Goal: Task Accomplishment & Management: Manage account settings

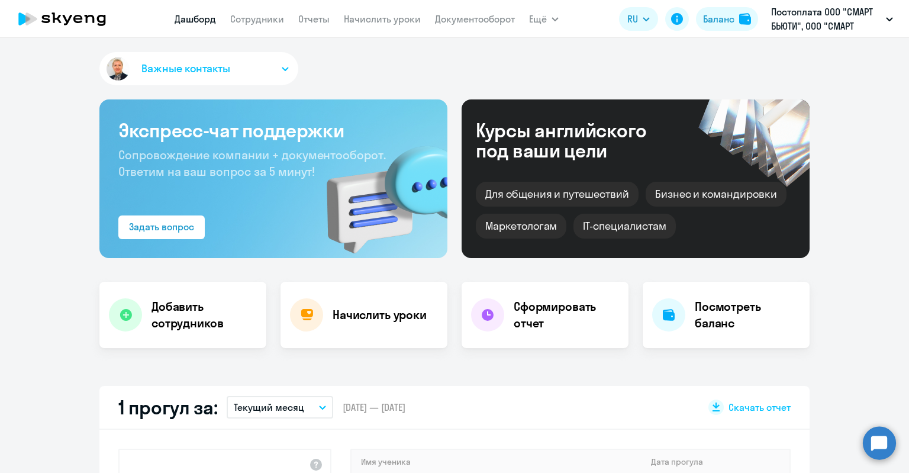
select select "30"
click at [177, 321] on h4 "Добавить сотрудников" at bounding box center [203, 314] width 105 height 33
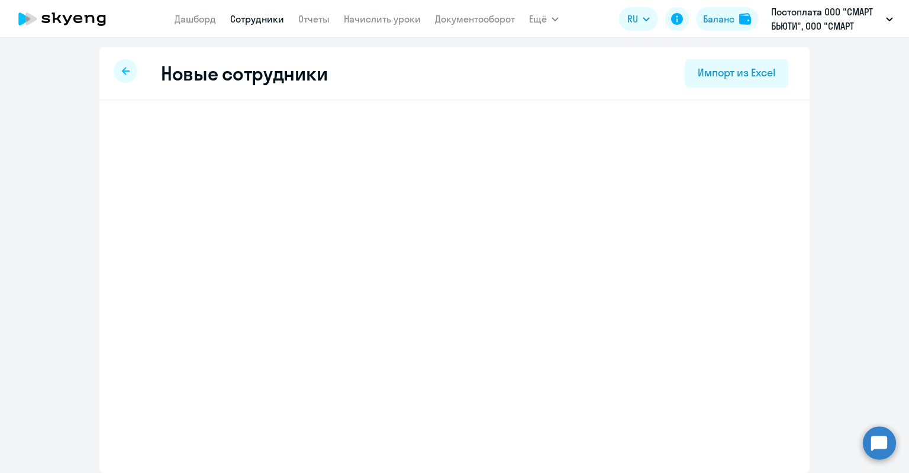
select select "english_adult_not_native_speaker"
select select "3"
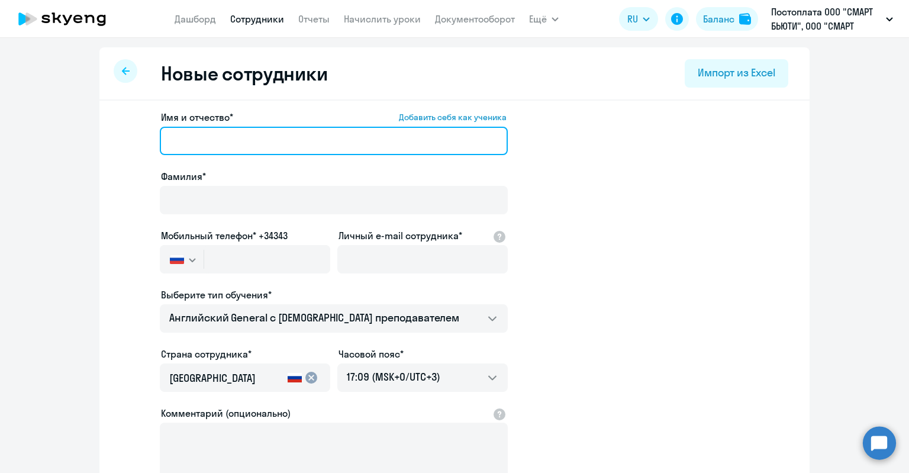
click at [188, 139] on input "Имя и отчество* Добавить себя как ученика" at bounding box center [334, 141] width 348 height 28
type input "[PERSON_NAME]"
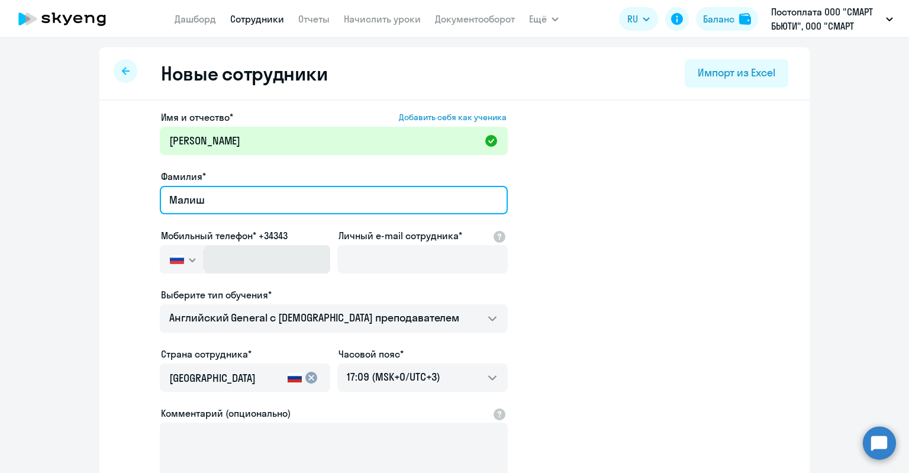
type input "Малиш"
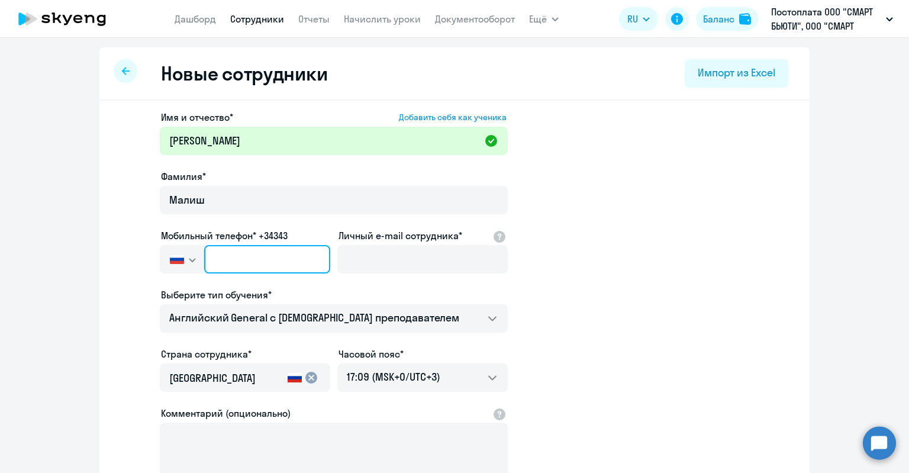
click at [249, 253] on input "text" at bounding box center [267, 259] width 126 height 28
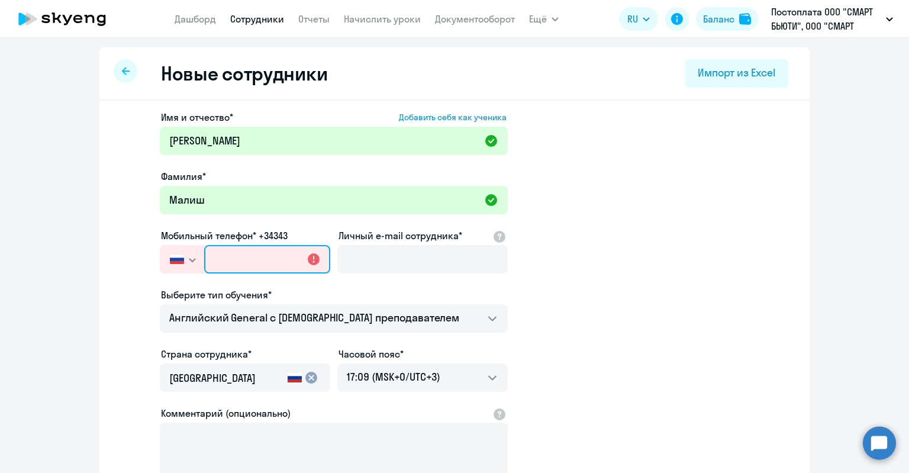
paste input "[PHONE_NUMBER]"
type input "[PHONE_NUMBER]"
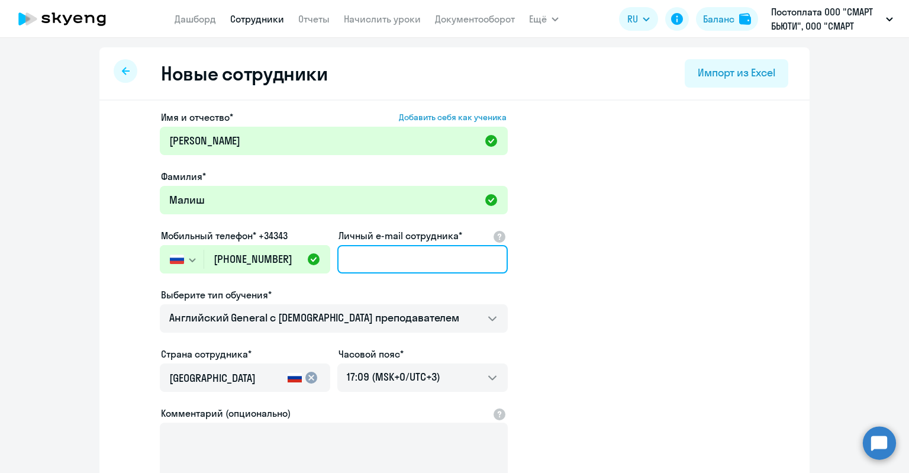
click at [386, 252] on input "Личный e-mail сотрудника*" at bounding box center [422, 259] width 170 height 28
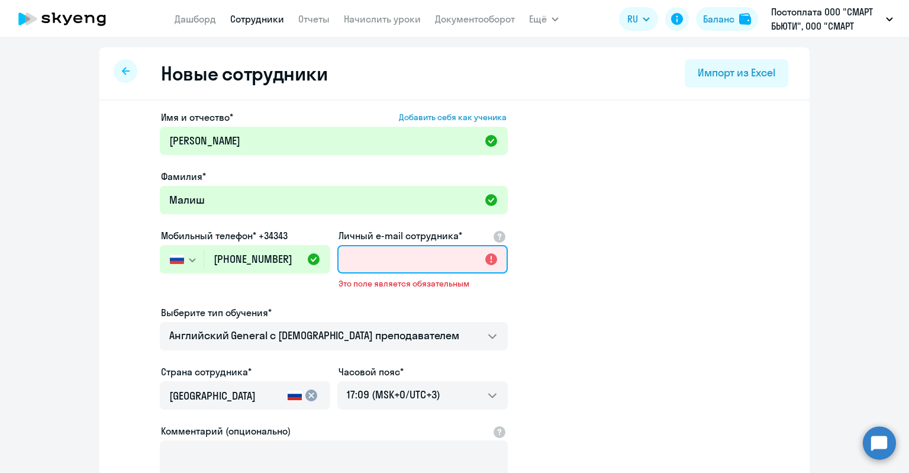
paste input "[EMAIL_ADDRESS][DOMAIN_NAME]"
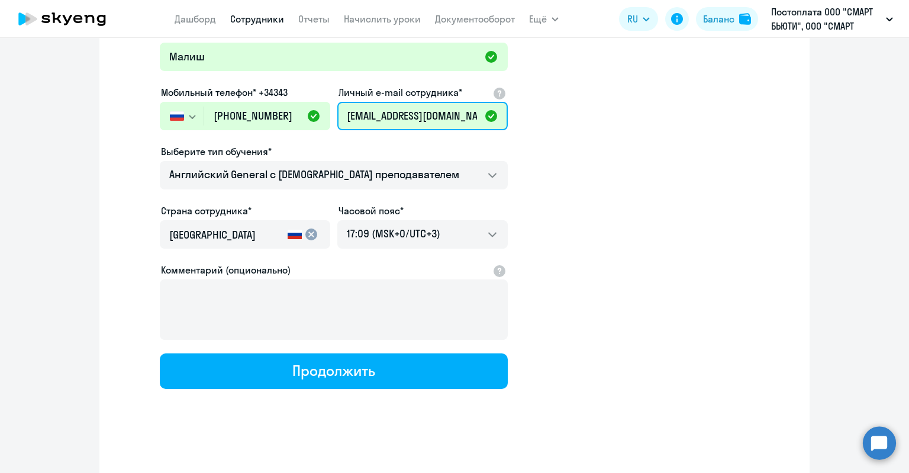
scroll to position [146, 0]
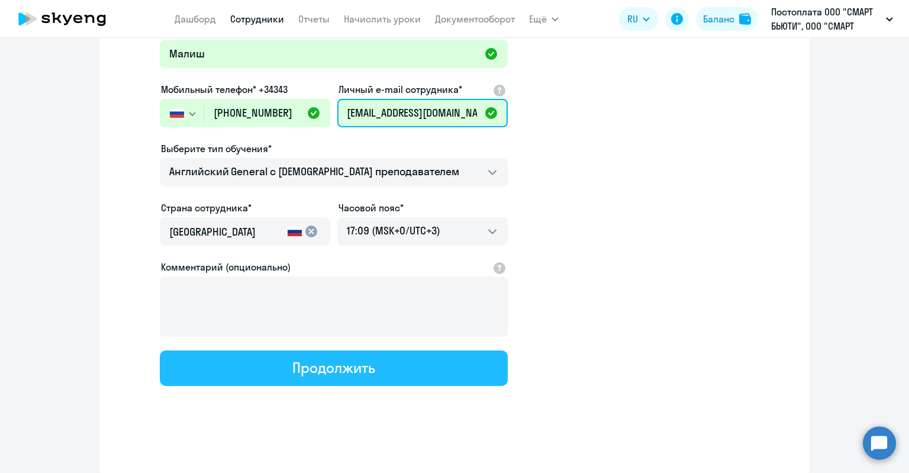
type input "[EMAIL_ADDRESS][DOMAIN_NAME]"
click at [373, 366] on button "Продолжить" at bounding box center [334, 367] width 348 height 35
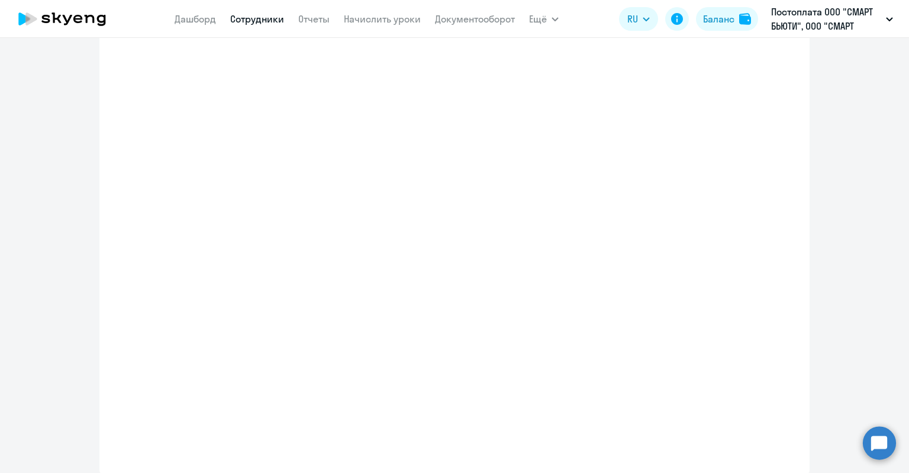
select select "english_adult_not_native_speaker"
select select "3"
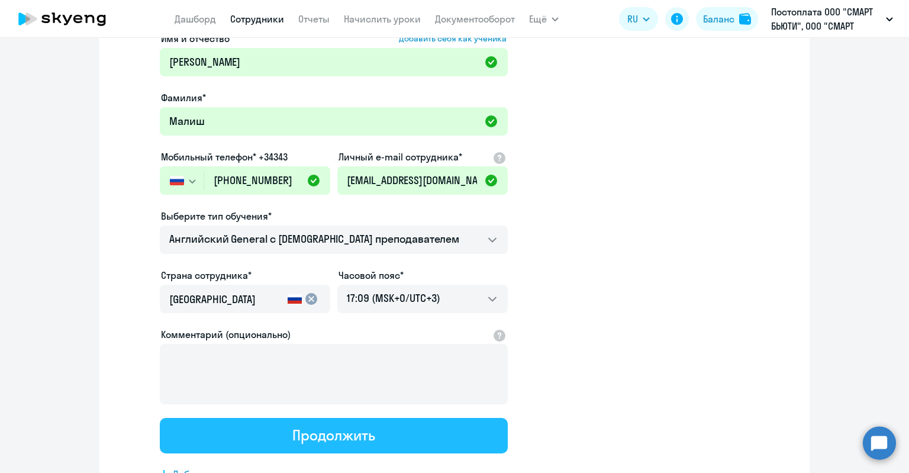
scroll to position [0, 0]
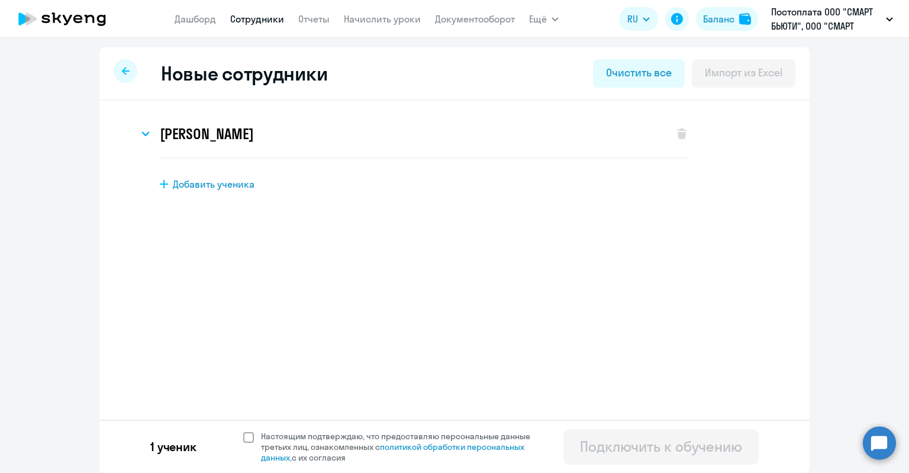
click at [247, 433] on span at bounding box center [248, 437] width 11 height 11
click at [243, 431] on input "Настоящим подтверждаю, что предоставляю персональные данные третьих лиц, ознако…" at bounding box center [243, 430] width 1 height 1
checkbox input "true"
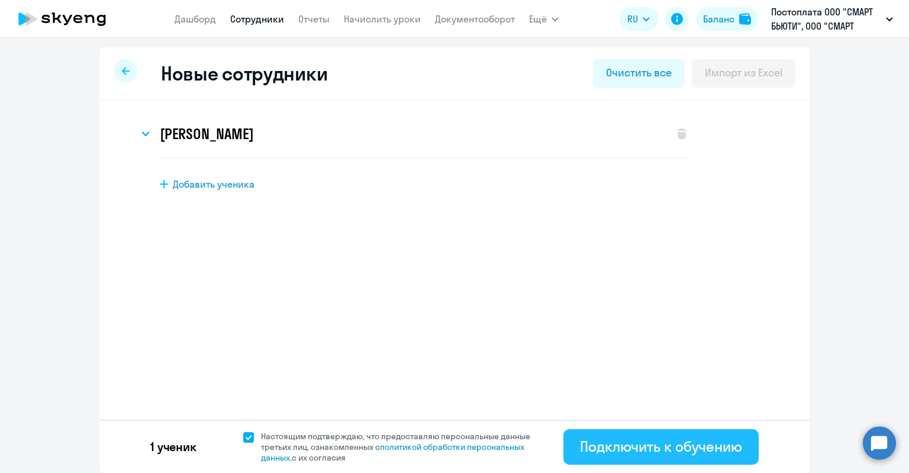
click at [690, 455] on div "Подключить к обучению" at bounding box center [661, 446] width 162 height 19
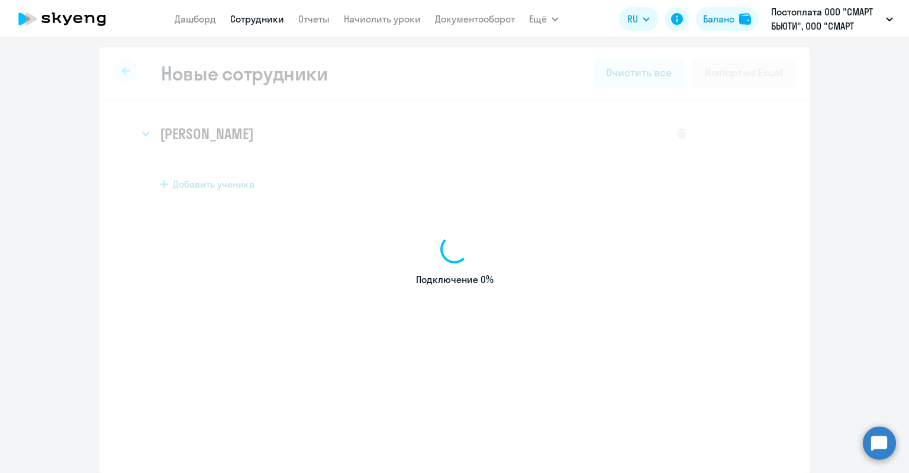
select select "english_adult_not_native_speaker"
select select "3"
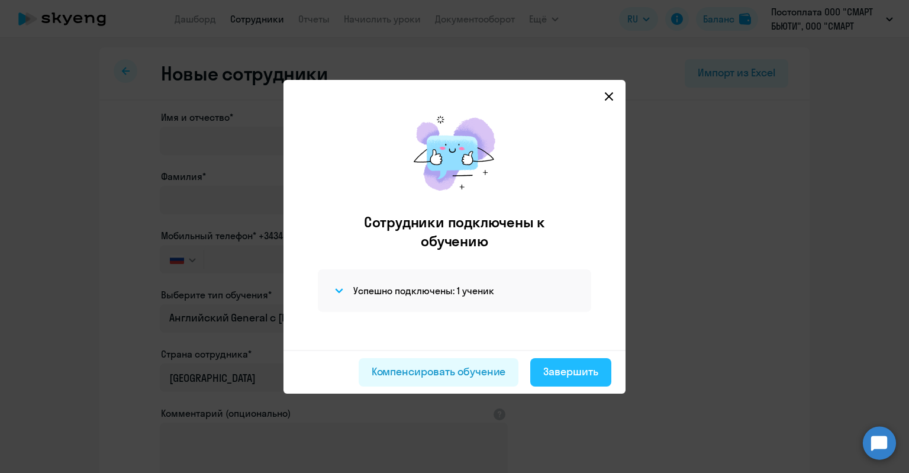
click at [586, 369] on div "Завершить" at bounding box center [570, 371] width 55 height 15
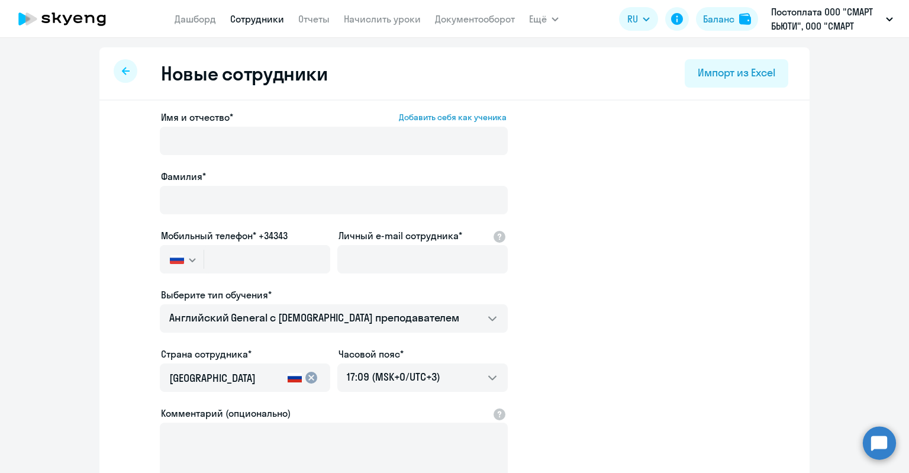
select select "30"
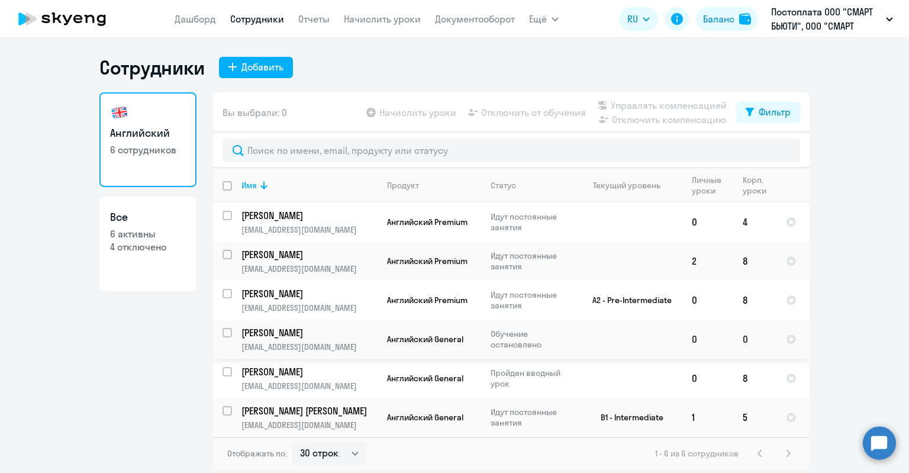
click at [352, 340] on td "[PERSON_NAME] [PERSON_NAME][EMAIL_ADDRESS][DOMAIN_NAME]" at bounding box center [305, 338] width 146 height 39
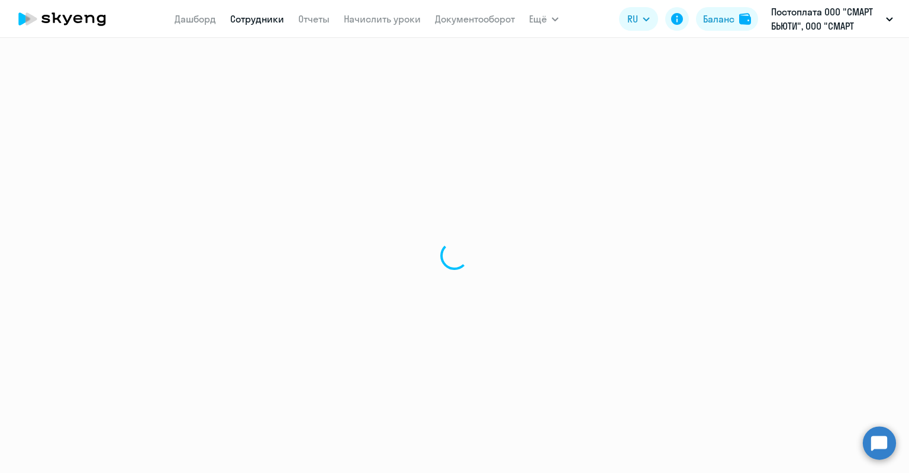
select select "english"
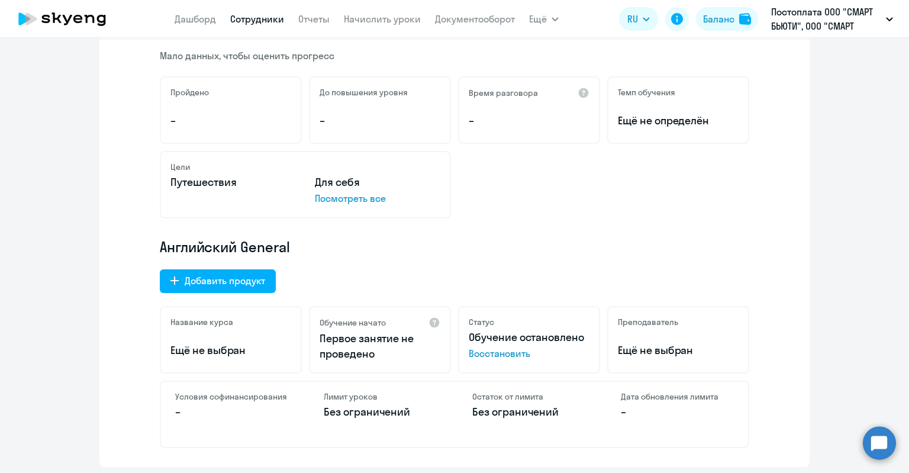
scroll to position [237, 0]
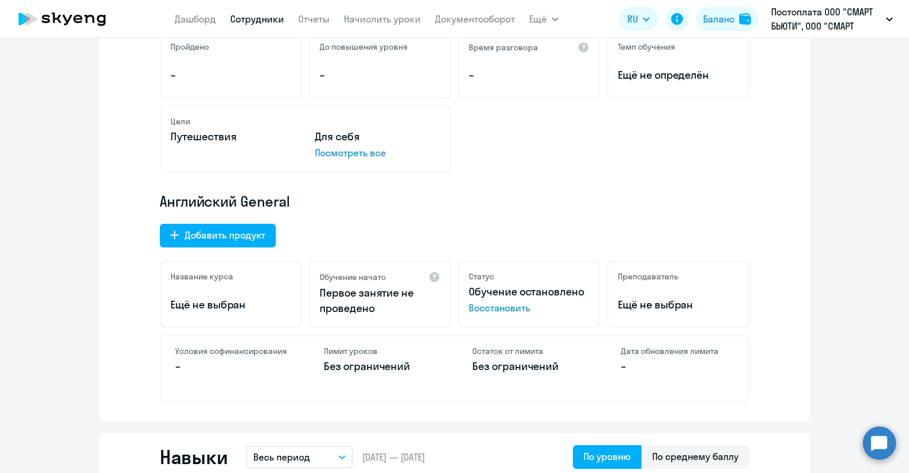
click at [504, 309] on span "Восстановить" at bounding box center [529, 308] width 121 height 14
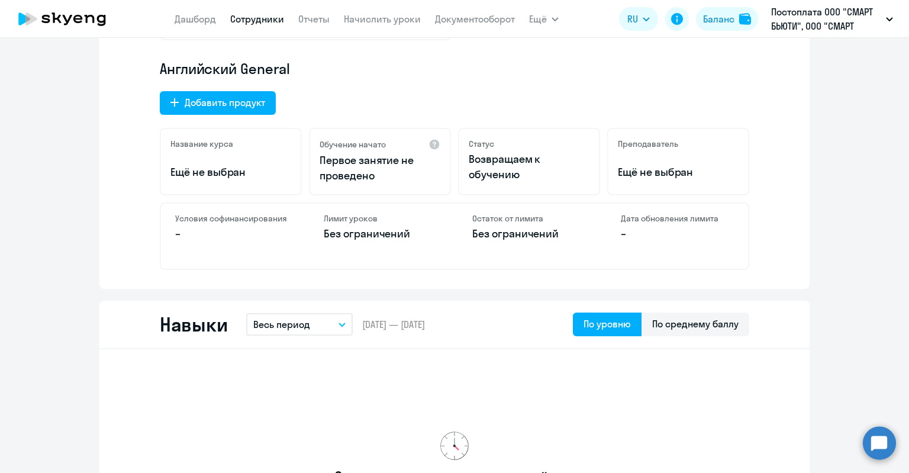
scroll to position [414, 0]
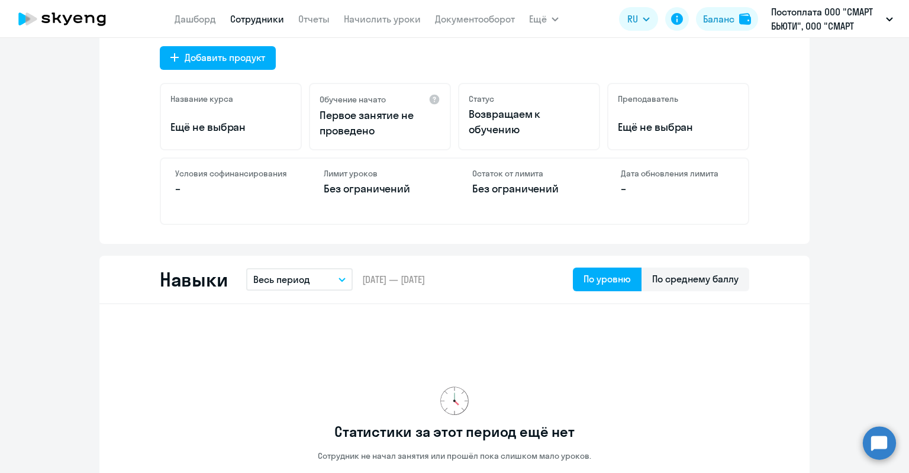
click at [204, 181] on p "–" at bounding box center [231, 188] width 113 height 15
click at [175, 189] on p "–" at bounding box center [231, 188] width 113 height 15
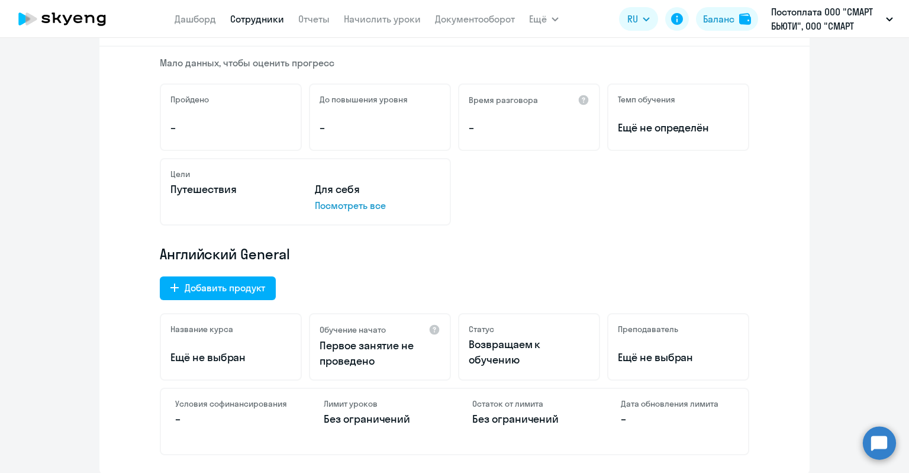
scroll to position [118, 0]
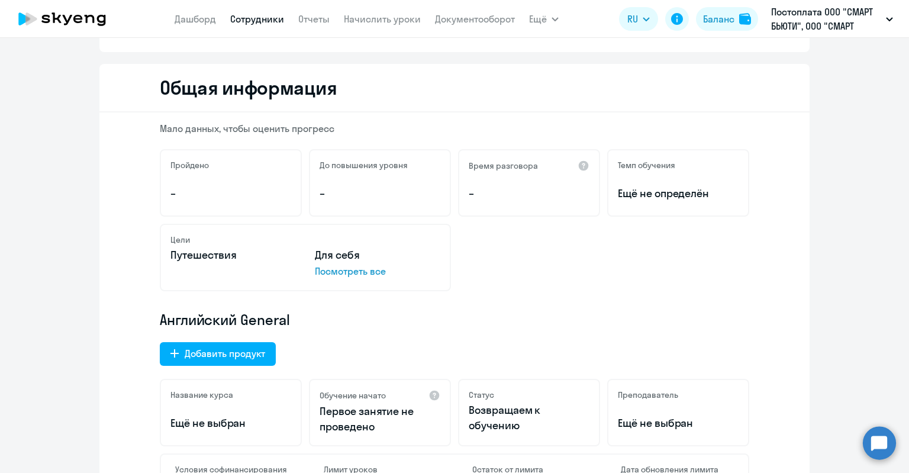
click at [360, 271] on p "Посмотреть все" at bounding box center [377, 271] width 125 height 14
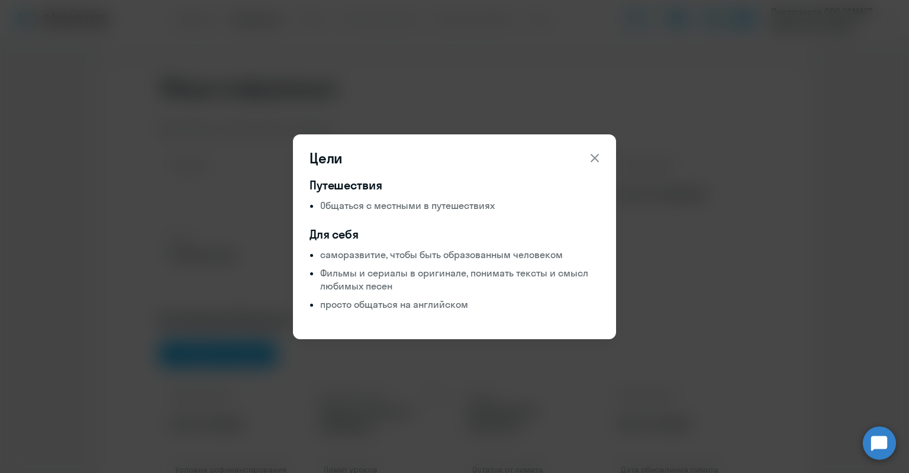
click at [596, 153] on icon at bounding box center [595, 158] width 14 height 14
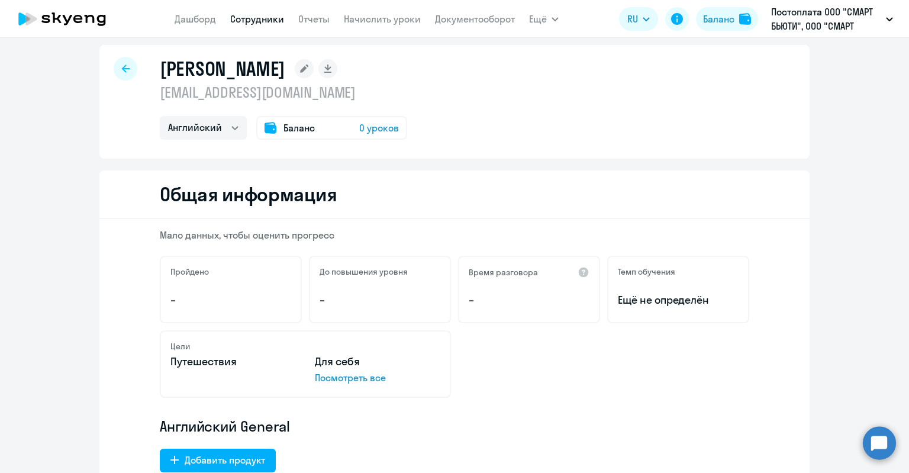
scroll to position [0, 0]
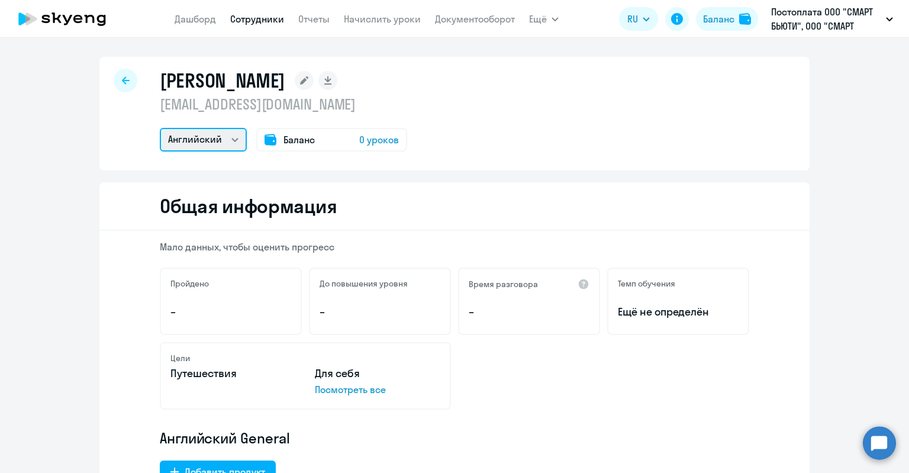
click at [228, 139] on select "Английский" at bounding box center [203, 140] width 87 height 24
click at [371, 141] on span "0 уроков" at bounding box center [379, 140] width 40 height 14
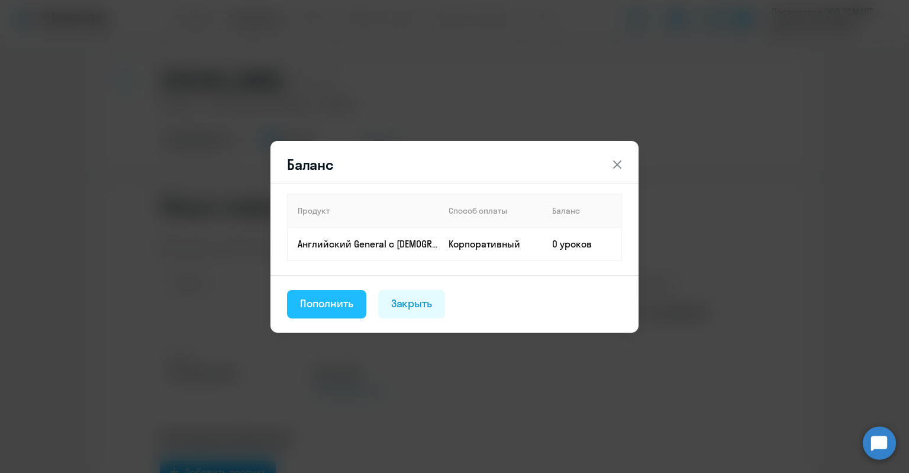
click at [348, 309] on div "Пополнить" at bounding box center [326, 303] width 53 height 15
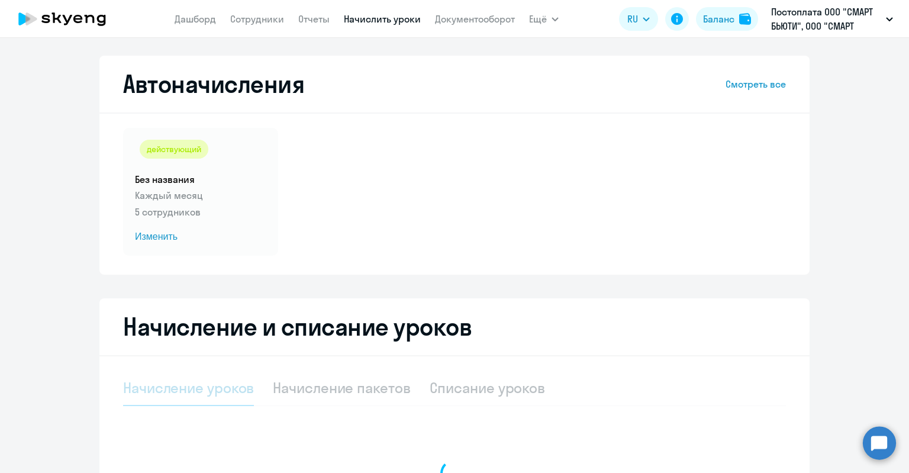
select select "10"
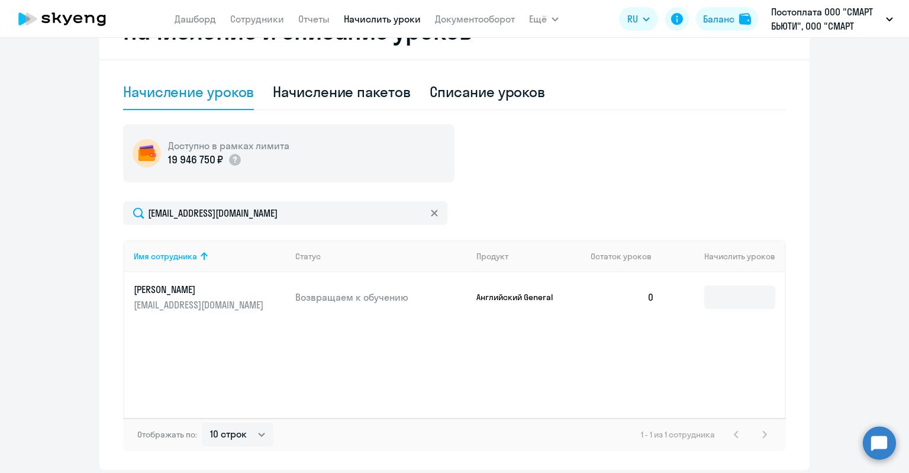
scroll to position [340, 0]
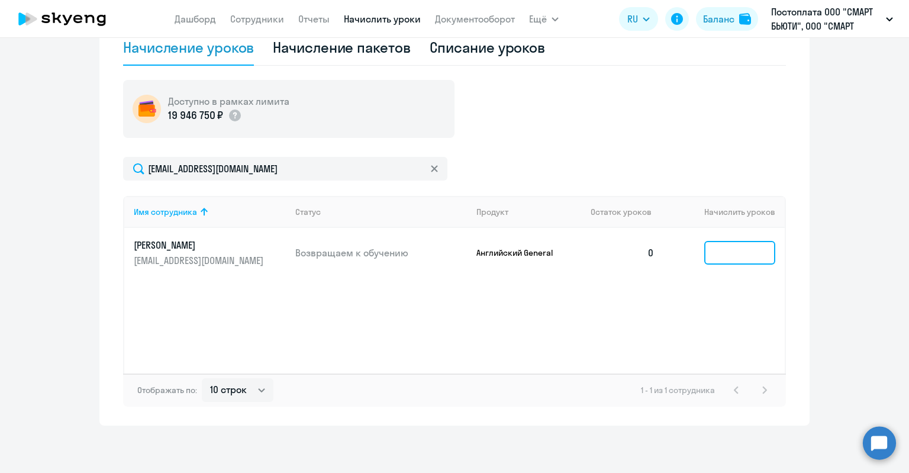
click at [716, 248] on input at bounding box center [739, 253] width 71 height 24
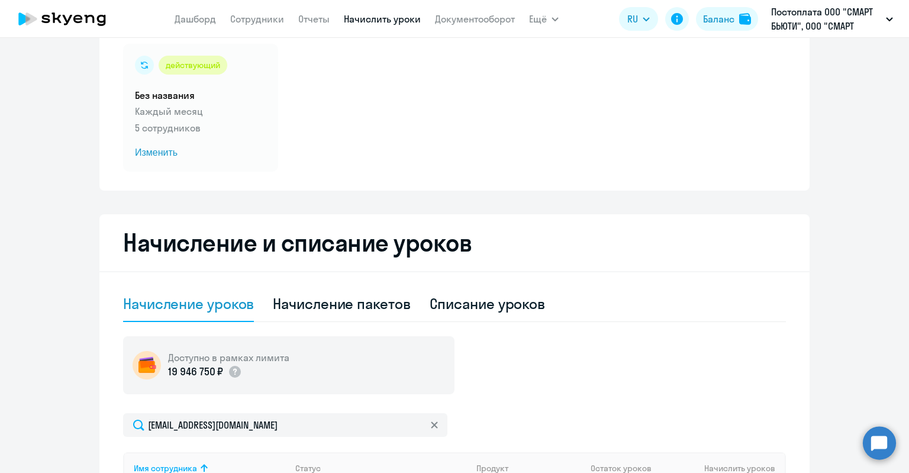
scroll to position [44, 0]
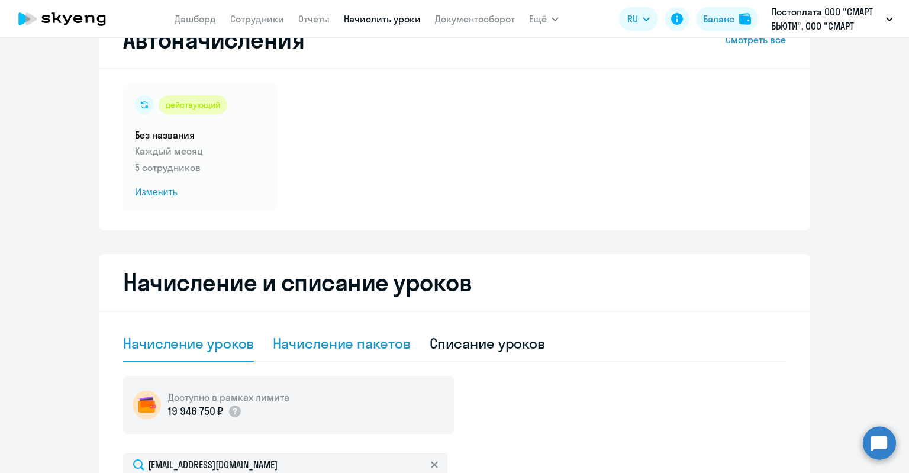
click at [355, 346] on div "Начисление пакетов" at bounding box center [341, 343] width 137 height 19
select select "10"
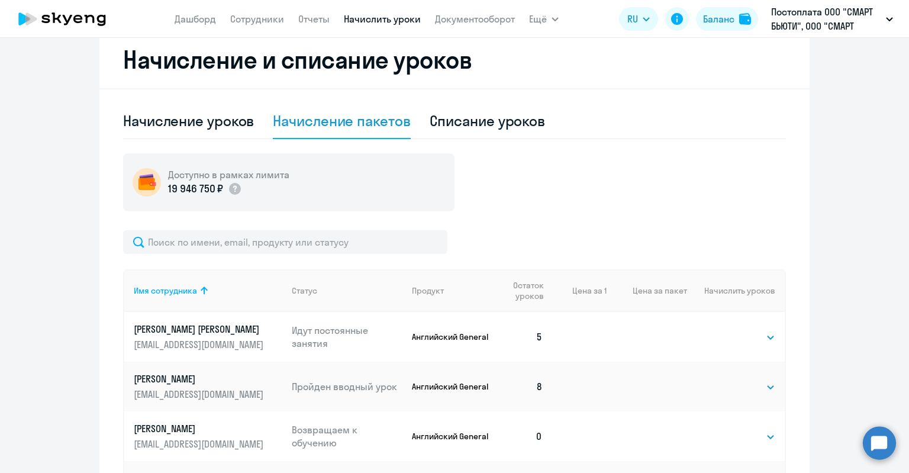
scroll to position [0, 0]
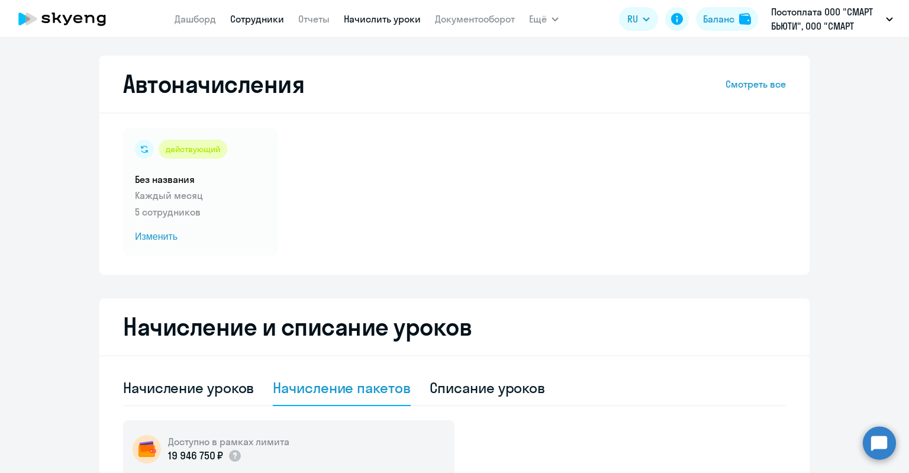
click at [251, 20] on link "Сотрудники" at bounding box center [257, 19] width 54 height 12
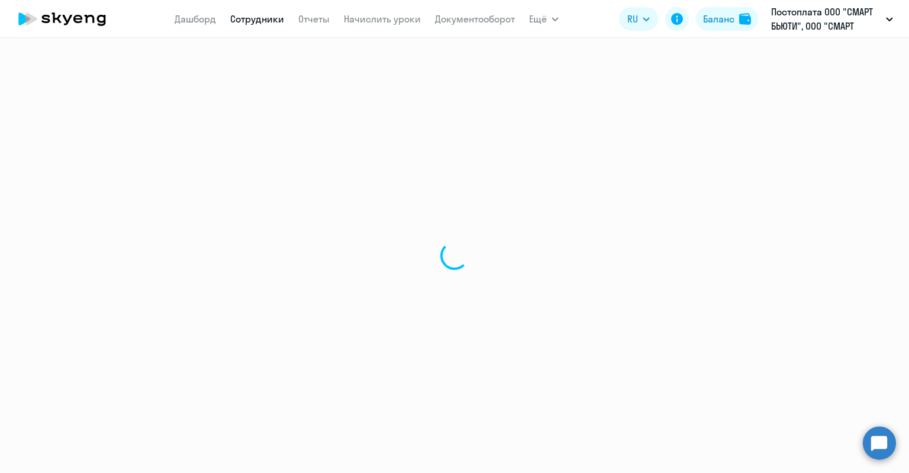
select select "30"
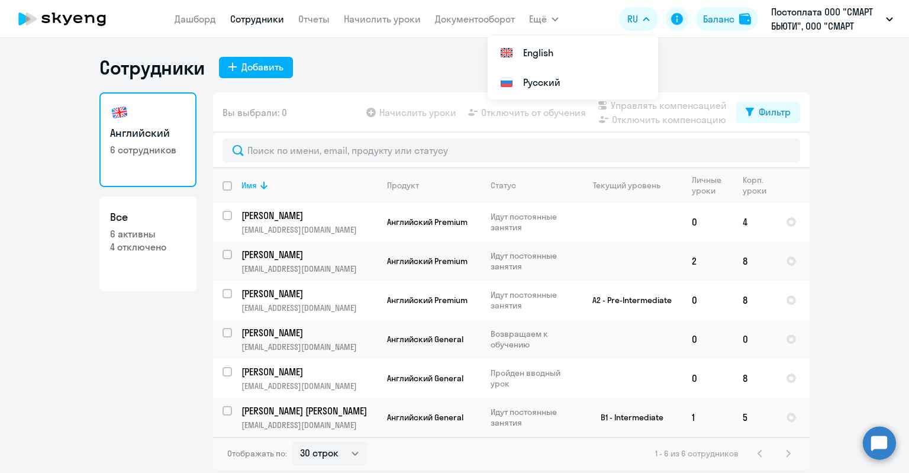
click at [192, 12] on app-menu-item-link "Дашборд" at bounding box center [195, 19] width 41 height 15
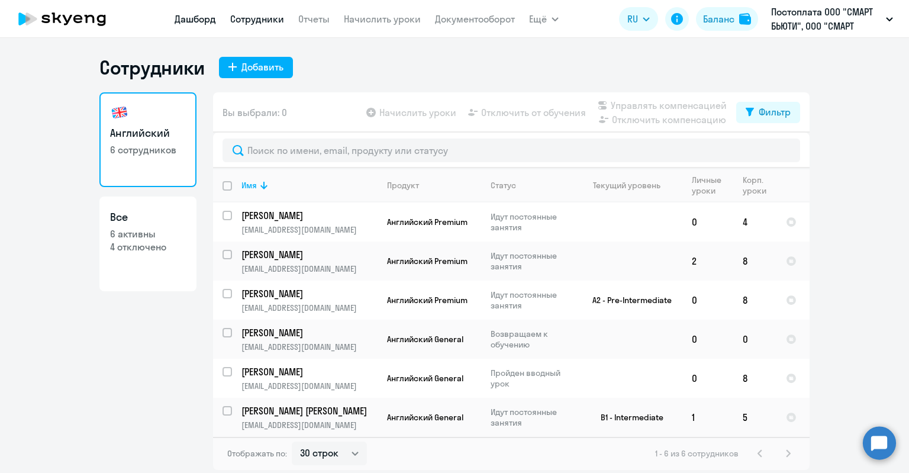
click at [198, 21] on link "Дашборд" at bounding box center [195, 19] width 41 height 12
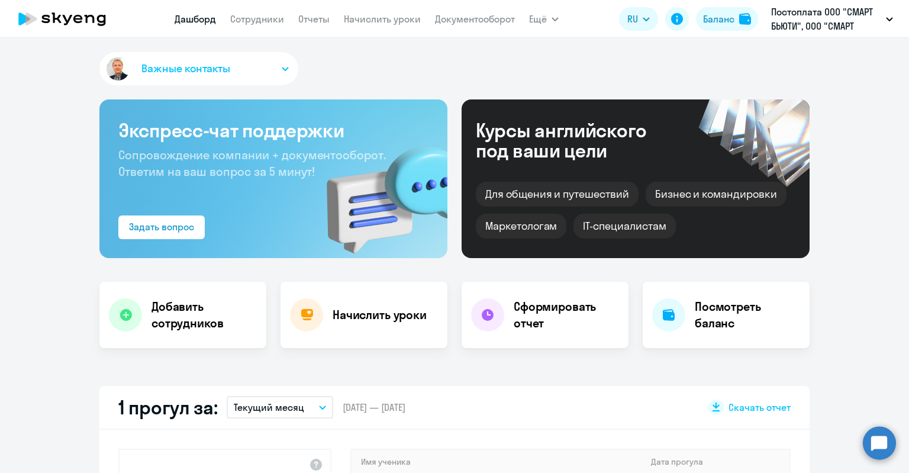
select select "30"
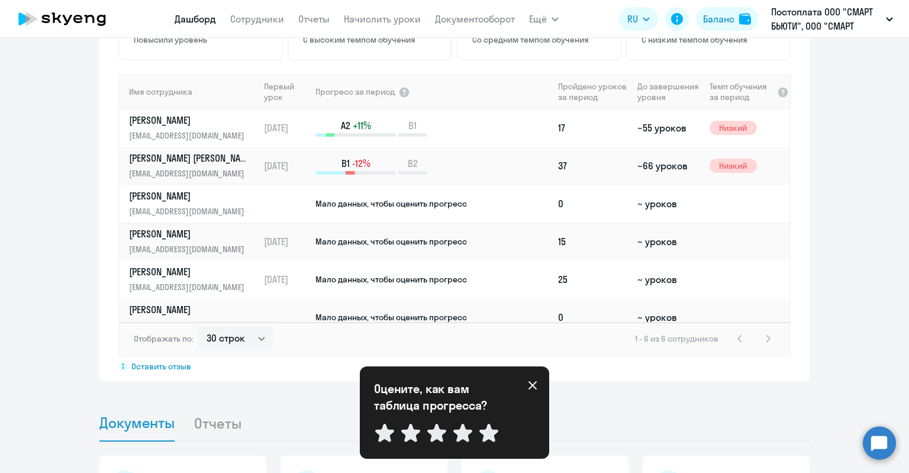
click at [154, 202] on link "[PERSON_NAME] [EMAIL_ADDRESS][DOMAIN_NAME]" at bounding box center [194, 203] width 130 height 28
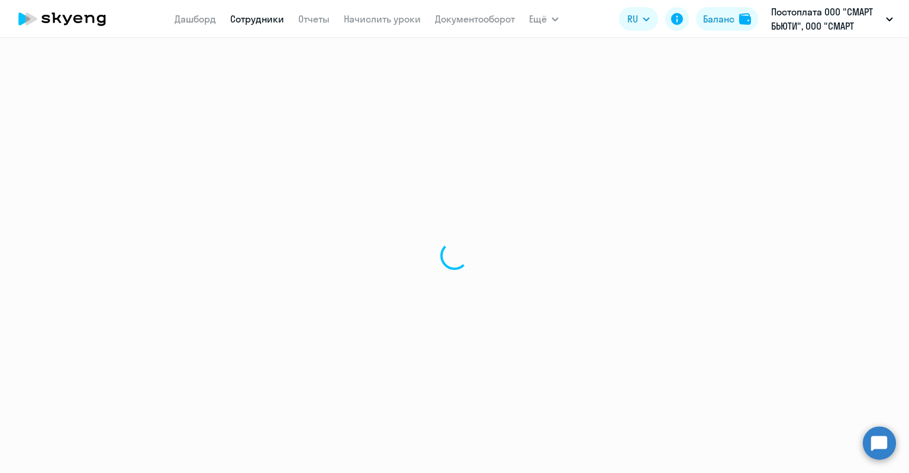
select select "english"
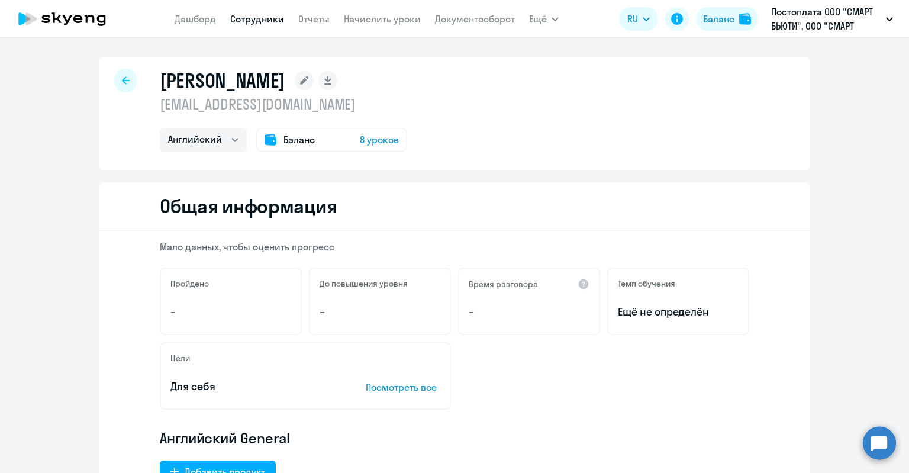
click at [237, 86] on h1 "[PERSON_NAME]" at bounding box center [222, 81] width 125 height 24
click at [243, 20] on link "Сотрудники" at bounding box center [257, 19] width 54 height 12
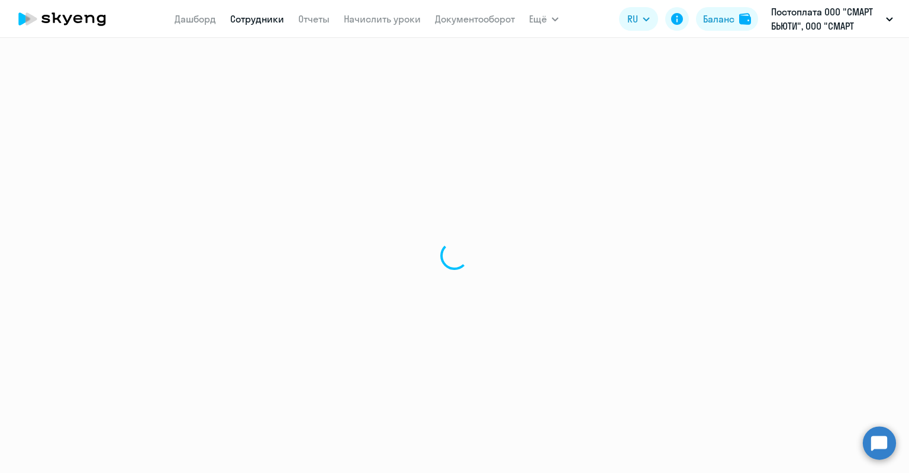
select select "30"
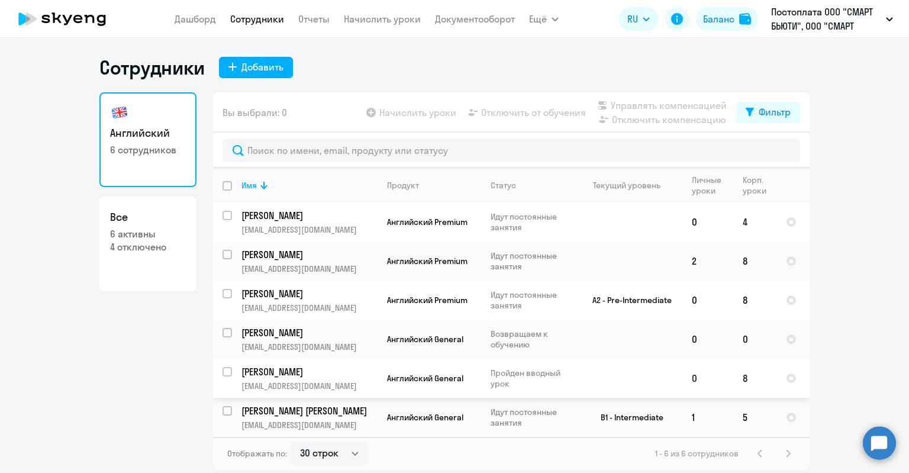
click at [227, 372] on input "select row 41230226" at bounding box center [234, 379] width 24 height 24
checkbox input "true"
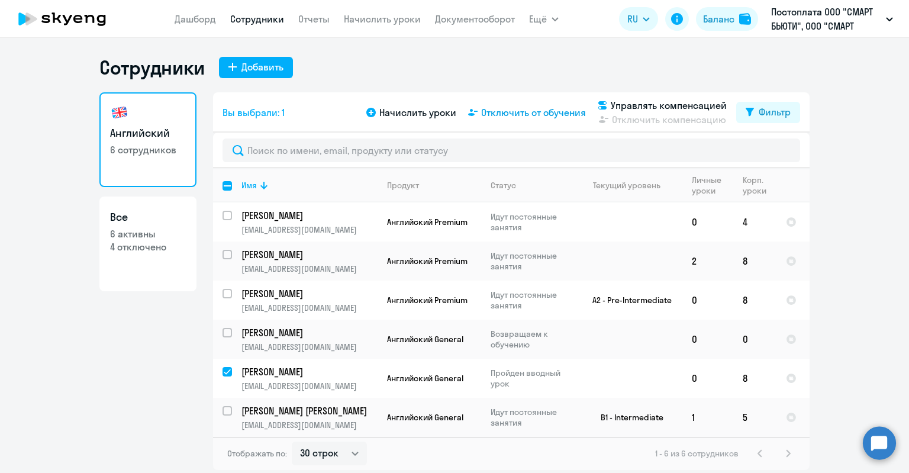
click at [538, 108] on span "Отключить от обучения" at bounding box center [533, 112] width 105 height 14
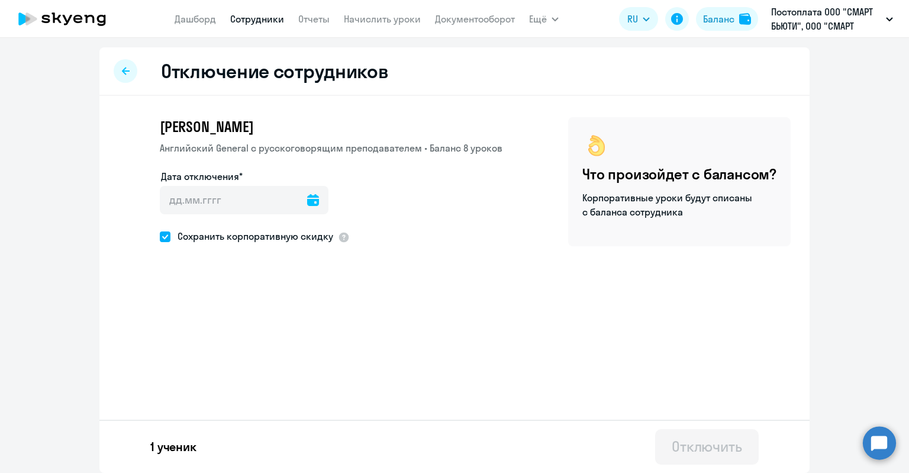
click at [309, 198] on icon at bounding box center [313, 200] width 12 height 12
click at [222, 382] on span "27" at bounding box center [223, 382] width 21 height 21
type input "[DATE]"
click at [721, 450] on div "Отключить" at bounding box center [707, 446] width 70 height 19
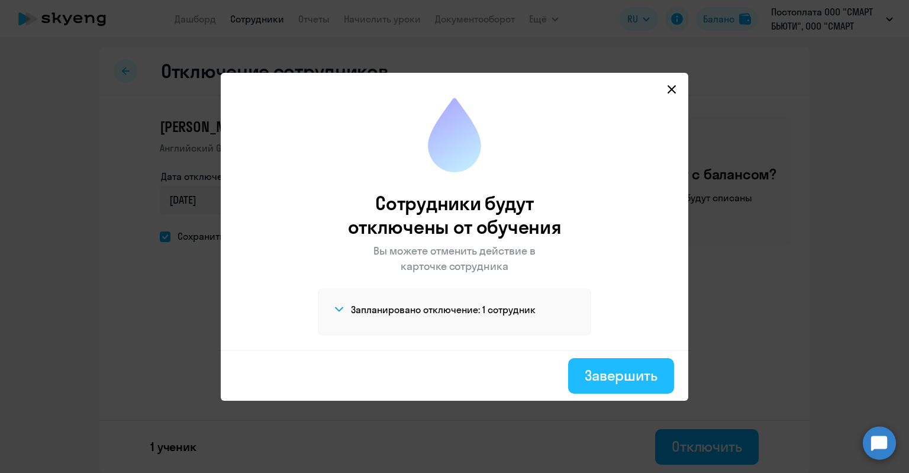
click at [620, 374] on div "Завершить" at bounding box center [621, 375] width 73 height 19
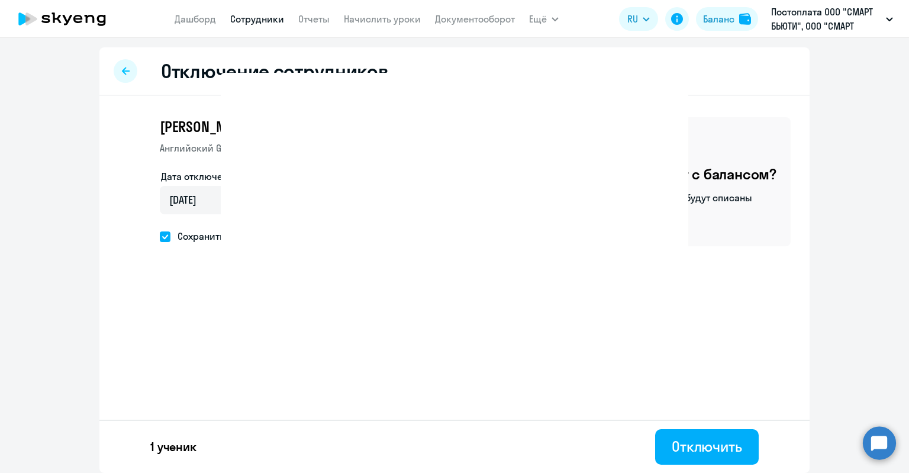
select select "30"
